Goal: Transaction & Acquisition: Purchase product/service

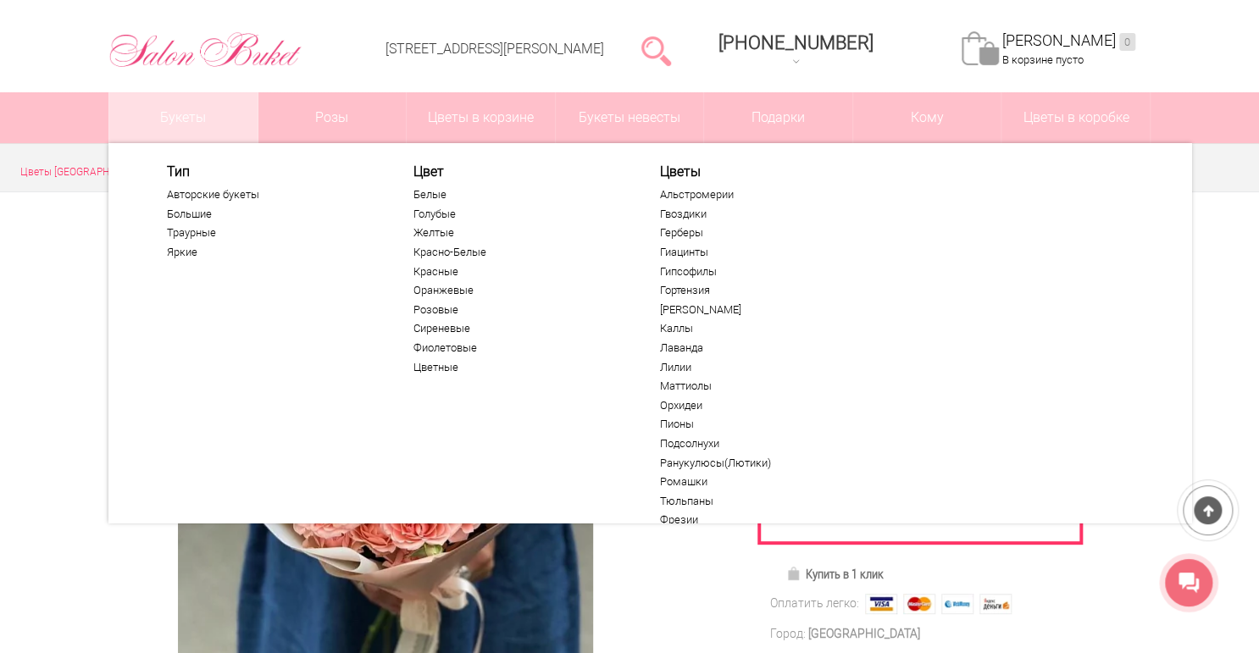
scroll to position [68, 0]
click at [200, 125] on link "Букеты" at bounding box center [183, 117] width 148 height 51
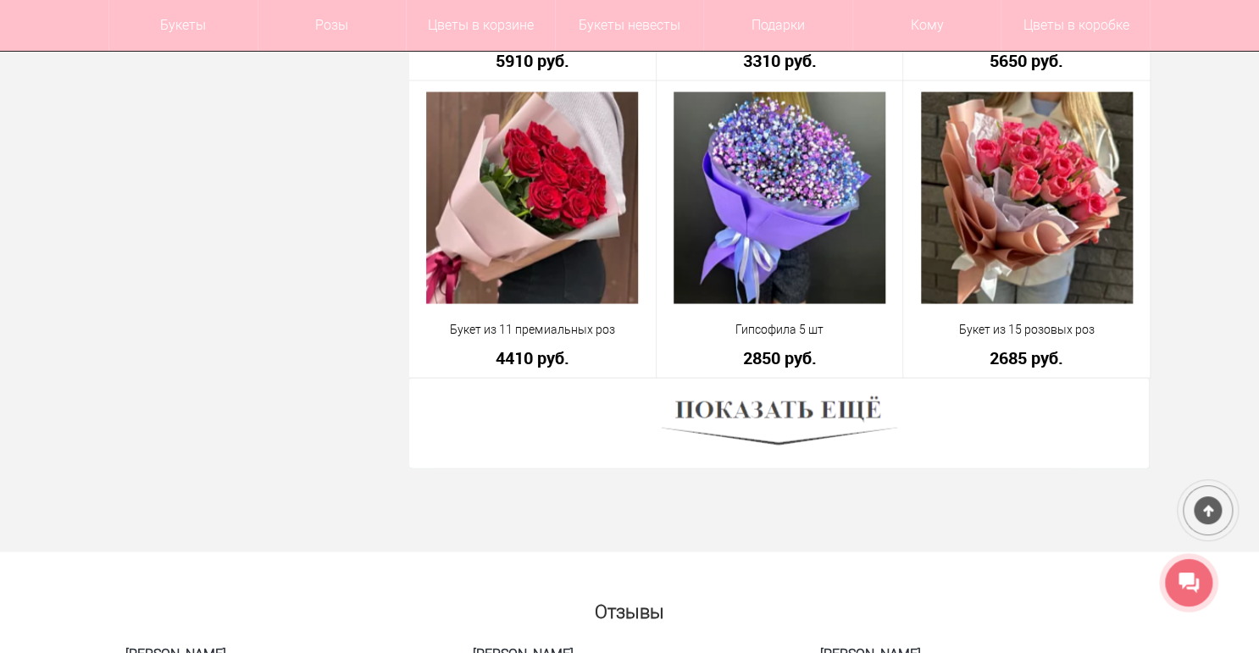
scroll to position [4811, 0]
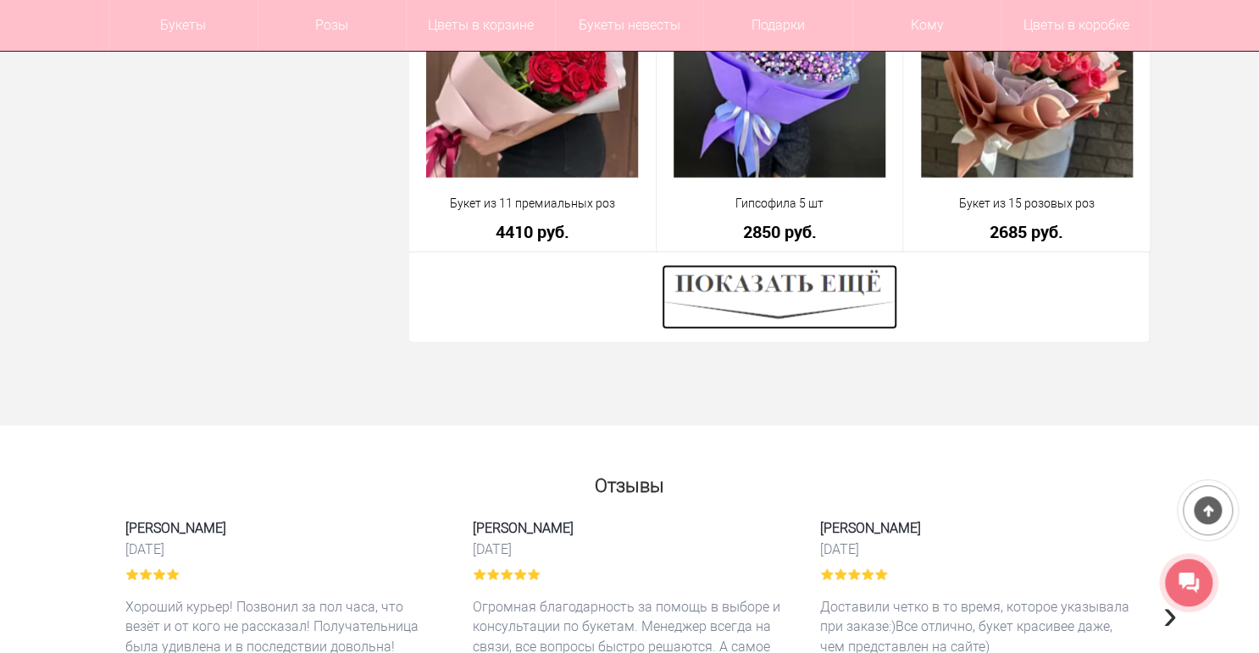
click at [829, 285] on img at bounding box center [778, 297] width 235 height 64
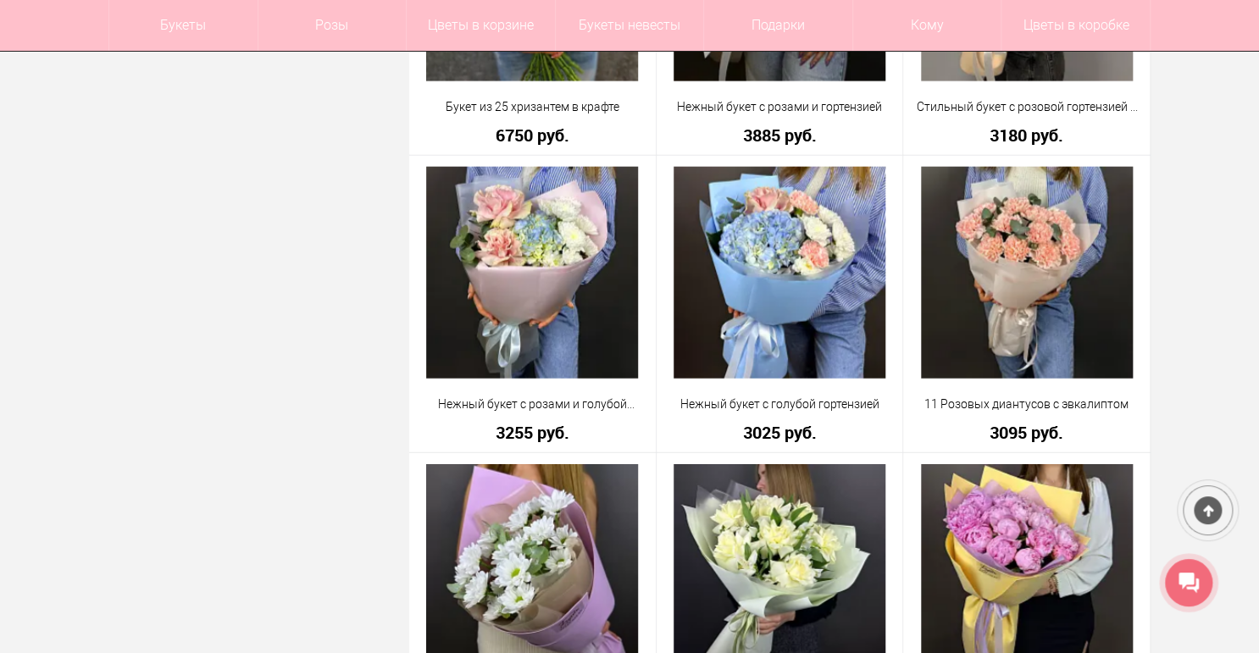
scroll to position [1965, 0]
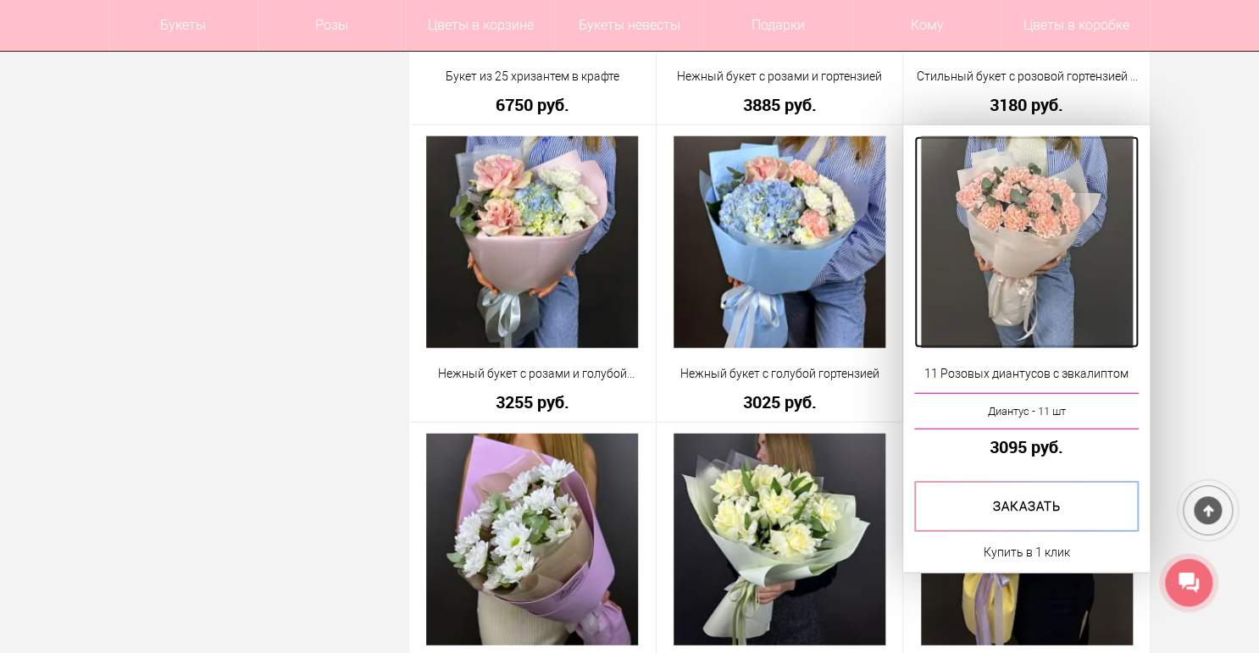
click at [1037, 212] on img at bounding box center [1027, 242] width 212 height 212
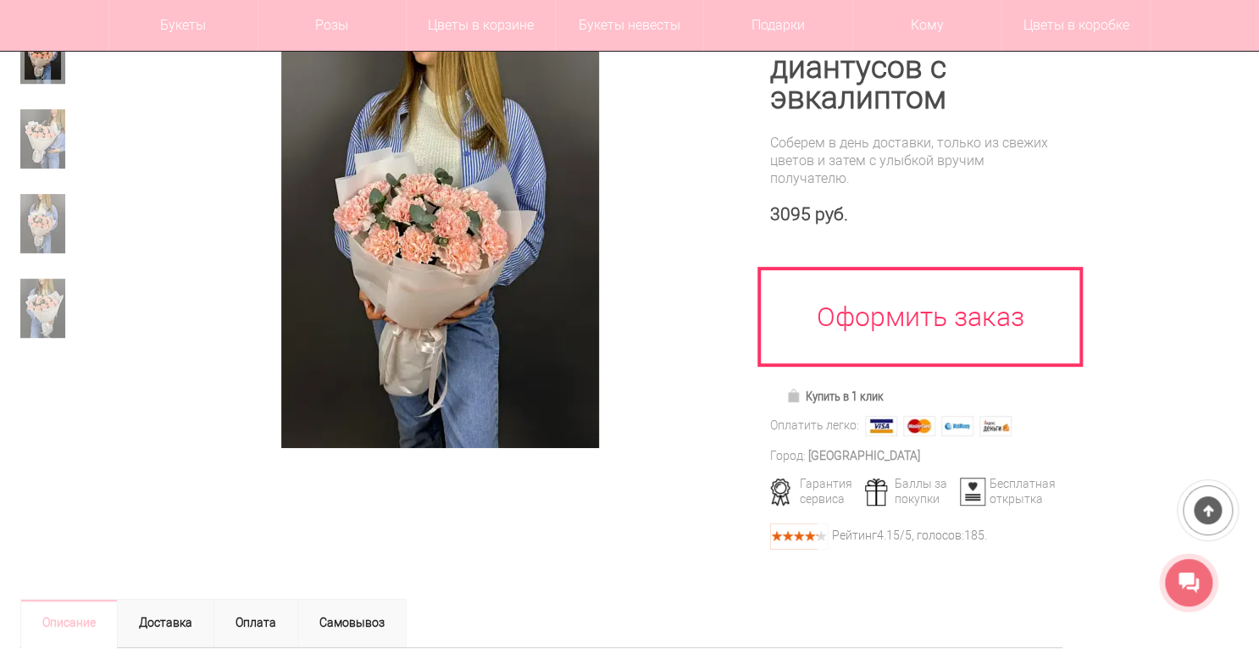
scroll to position [203, 0]
